Goal: Task Accomplishment & Management: Manage account settings

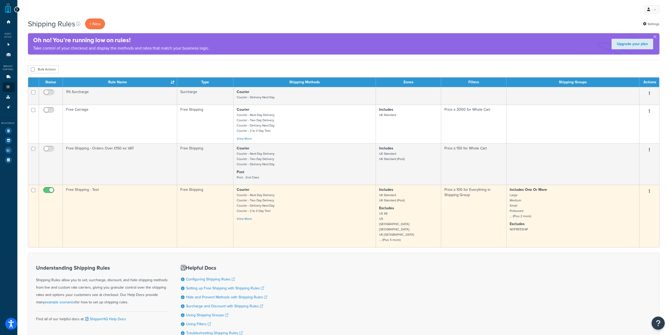
click at [46, 191] on input "checkbox" at bounding box center [49, 191] width 14 height 7
click at [51, 191] on input "checkbox" at bounding box center [49, 191] width 14 height 7
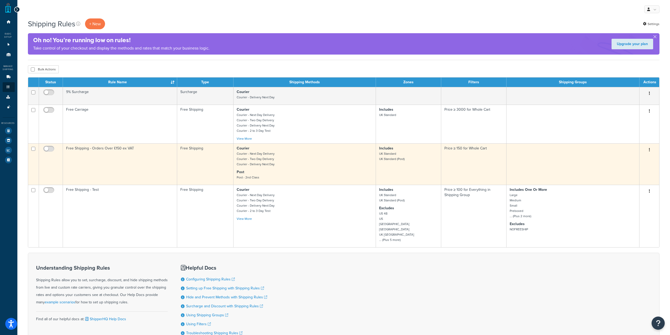
checkbox input "true"
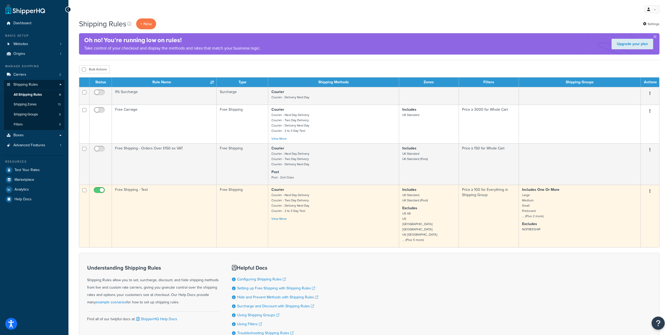
click at [104, 191] on input "checkbox" at bounding box center [100, 191] width 14 height 7
checkbox input "false"
